Goal: Register for event/course

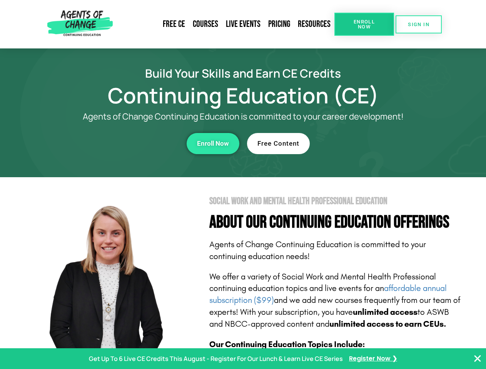
click at [243, 185] on section "Social Work and Mental Health Professional Education About Our Continuing Educa…" at bounding box center [243, 338] width 486 height 323
click at [364, 24] on span "Enroll Now" at bounding box center [364, 24] width 35 height 10
click at [419, 24] on span "SIGN IN" at bounding box center [419, 24] width 22 height 5
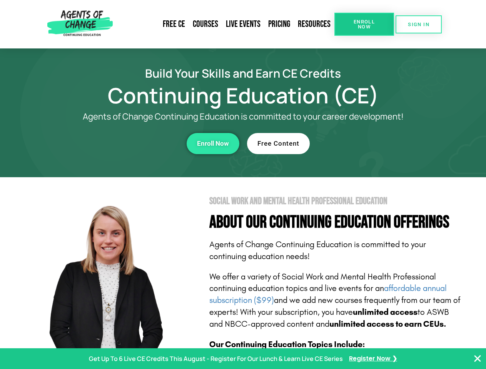
click at [134, 144] on div "Enroll Now" at bounding box center [134, 143] width 212 height 21
click at [213, 144] on span "Enroll Now" at bounding box center [213, 143] width 32 height 7
click at [353, 144] on div "Free Content" at bounding box center [353, 143] width 212 height 21
